Goal: Transaction & Acquisition: Purchase product/service

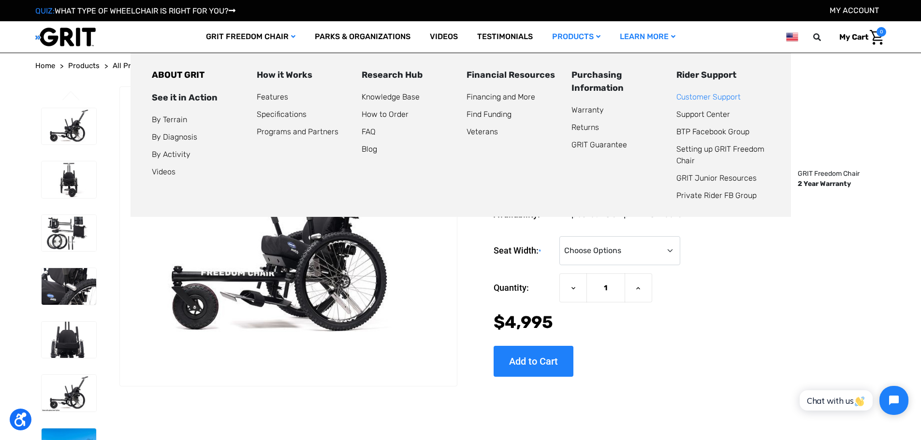
click at [726, 97] on link "Customer Support" at bounding box center [708, 96] width 64 height 9
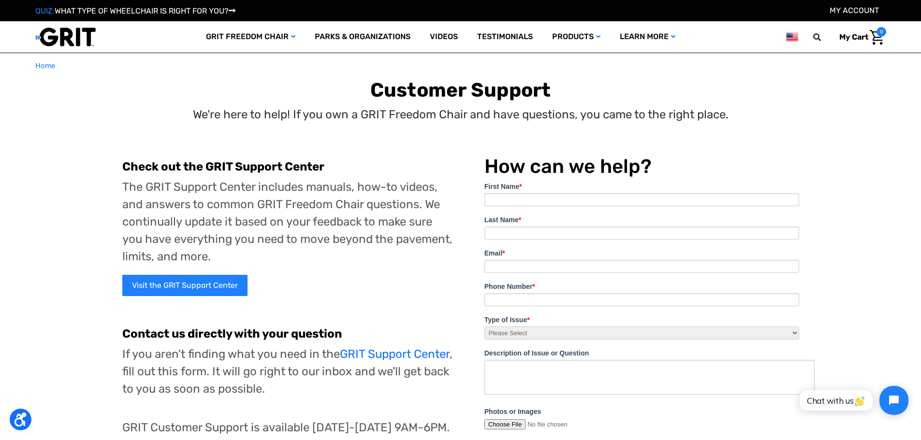
click at [62, 43] on img at bounding box center [65, 37] width 60 height 20
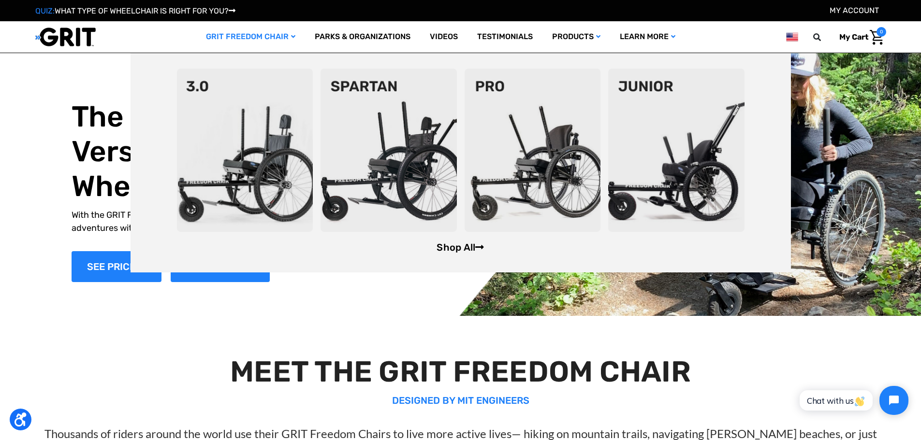
click at [464, 251] on link "Shop All" at bounding box center [460, 248] width 47 height 12
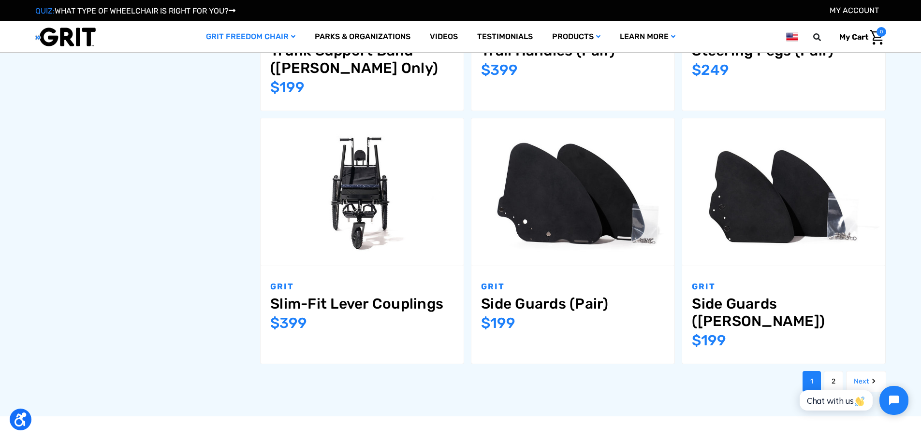
scroll to position [1159, 0]
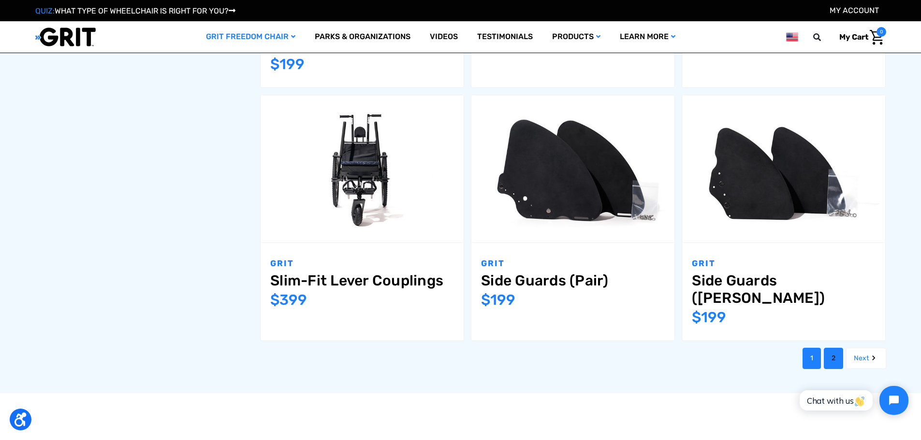
click at [832, 348] on link "2" at bounding box center [833, 358] width 19 height 21
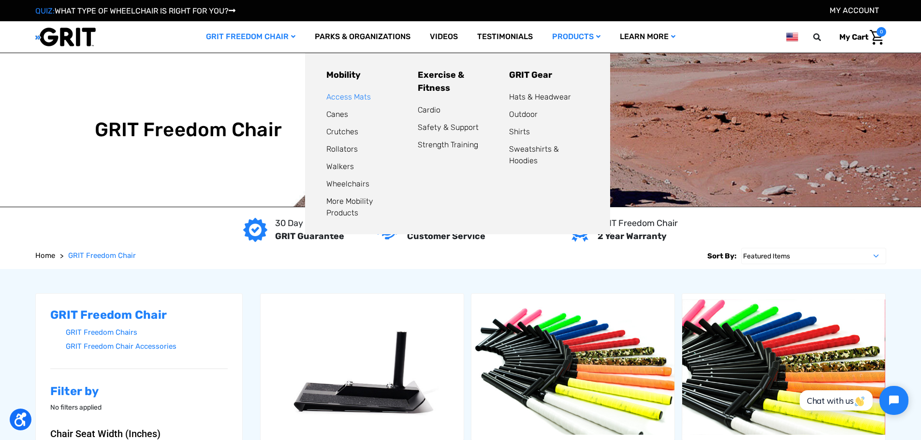
click at [342, 97] on link "Access Mats" at bounding box center [348, 96] width 44 height 9
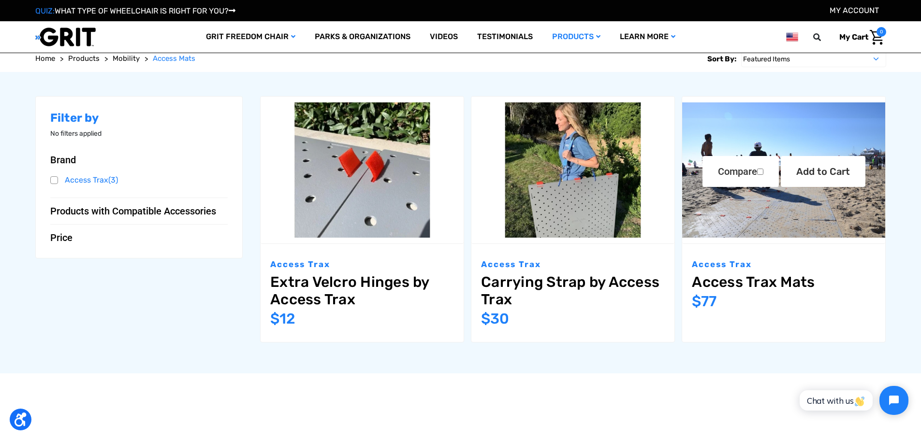
click at [806, 226] on img "Access Trax Mats,$77.00\a" at bounding box center [783, 169] width 203 height 135
